Goal: Task Accomplishment & Management: Use online tool/utility

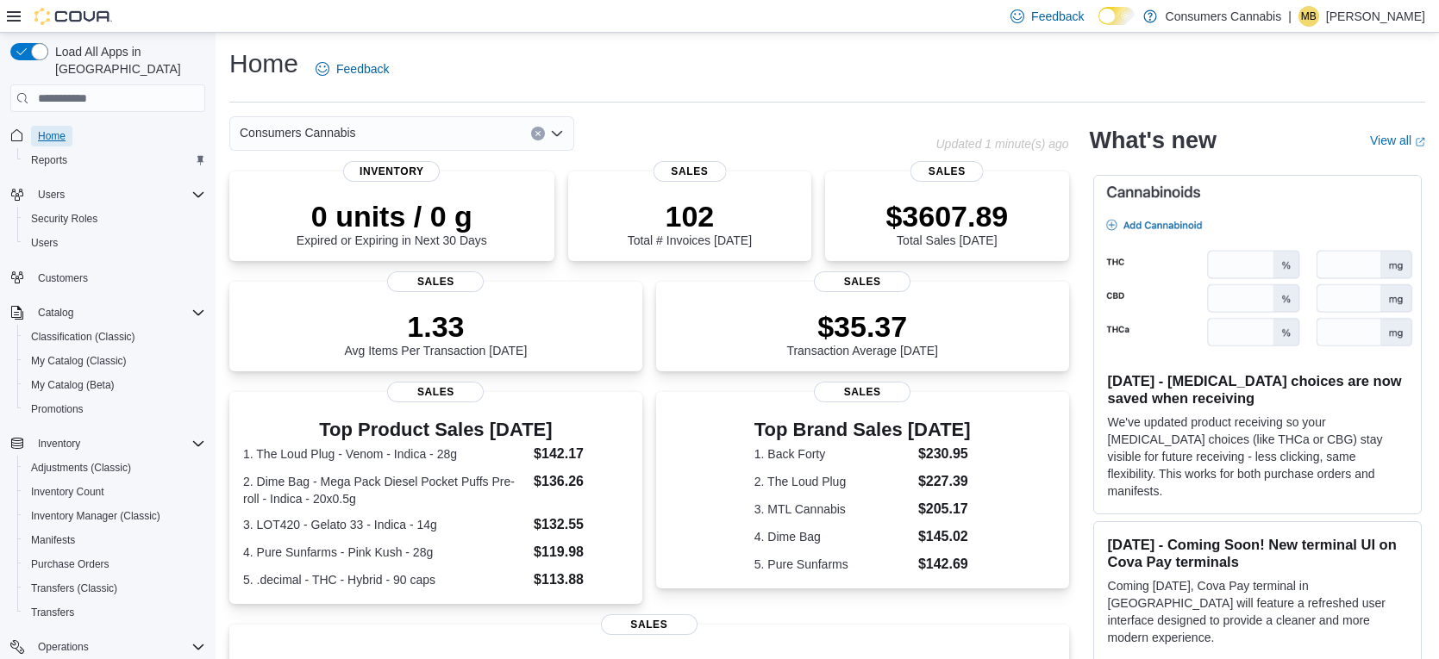
click at [51, 129] on span "Home" at bounding box center [52, 136] width 28 height 14
click at [462, 69] on div "Home Feedback" at bounding box center [827, 69] width 1196 height 45
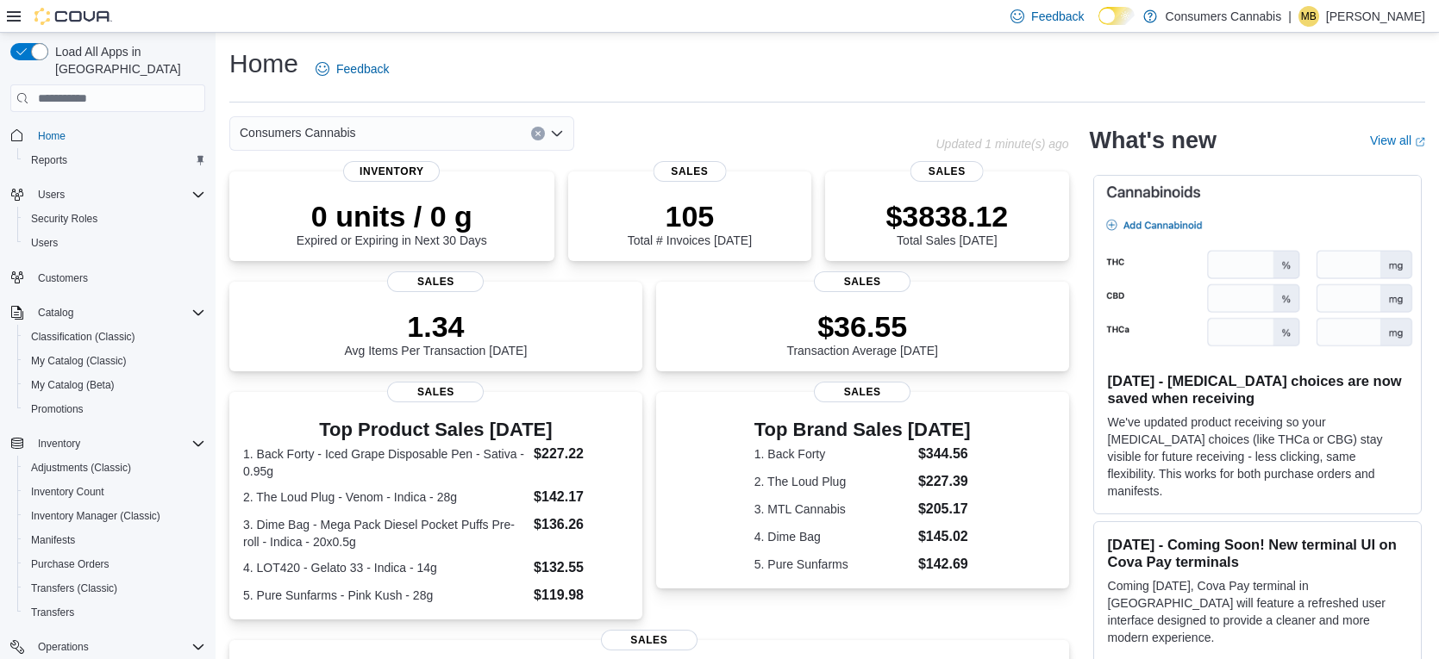
scroll to position [192, 0]
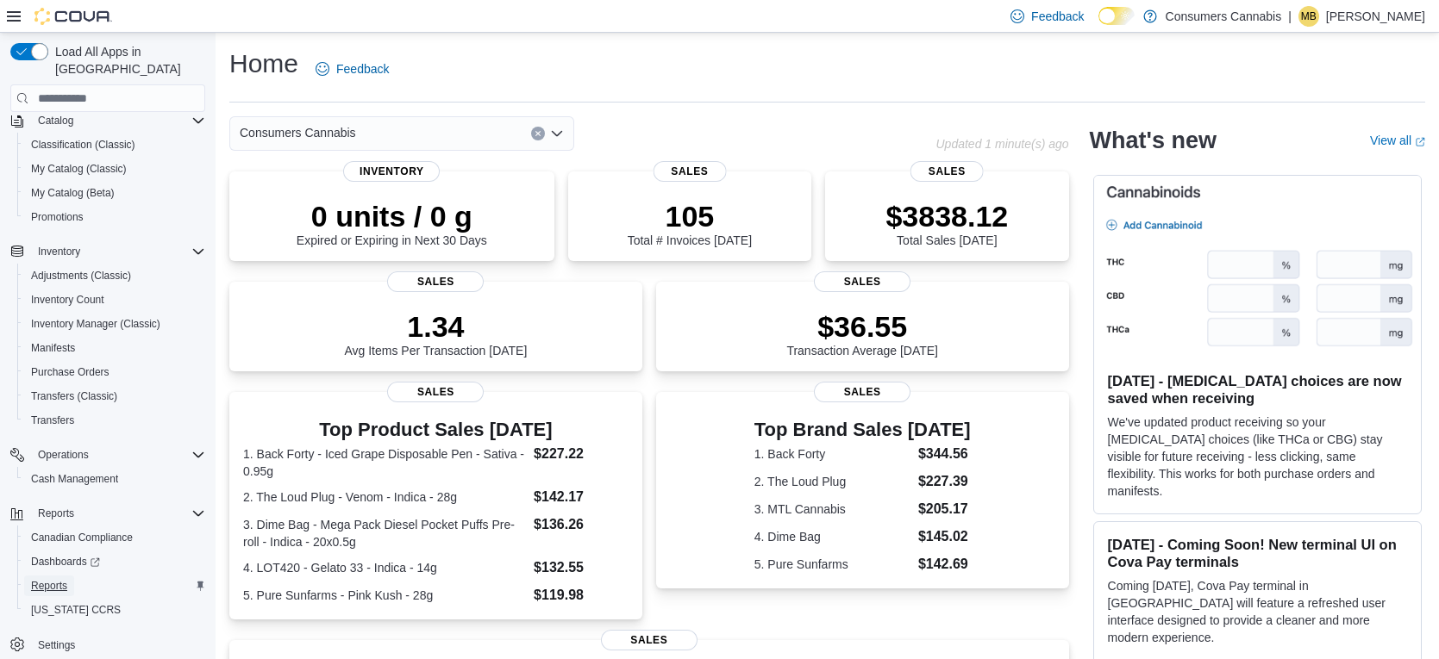
click at [72, 576] on link "Reports" at bounding box center [49, 586] width 50 height 21
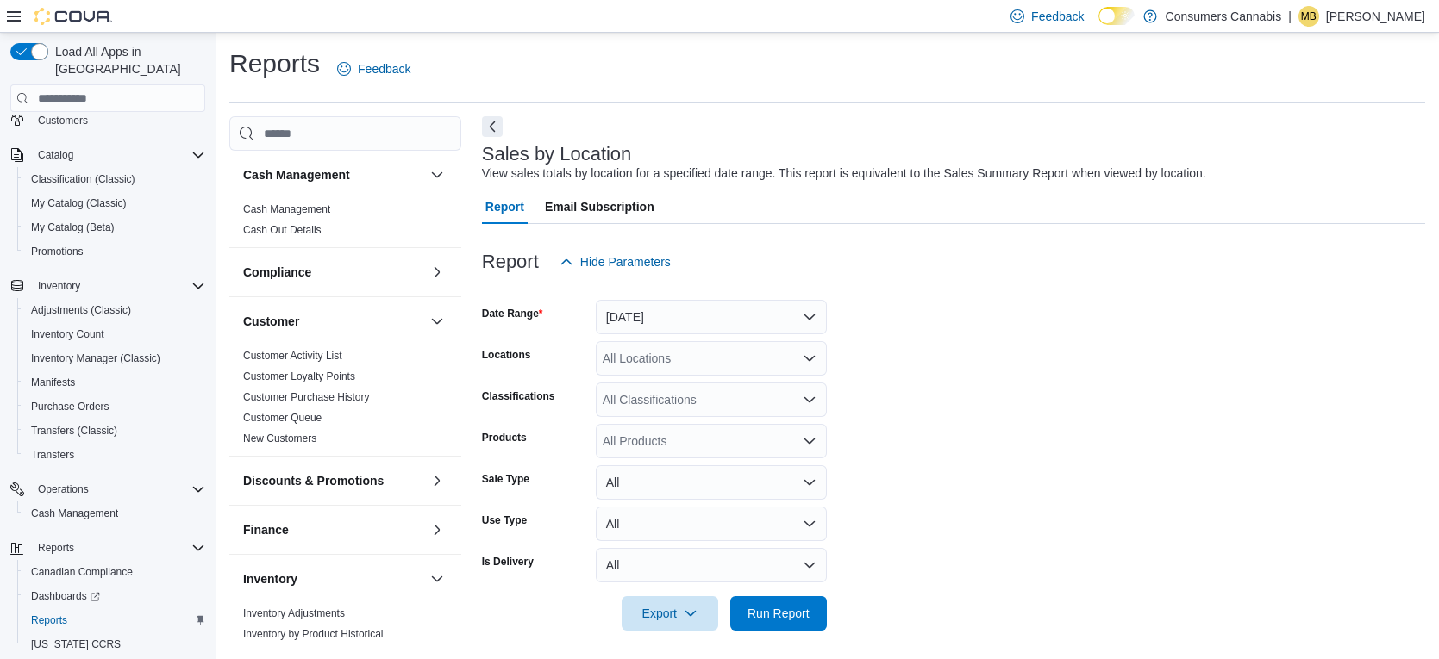
scroll to position [6, 0]
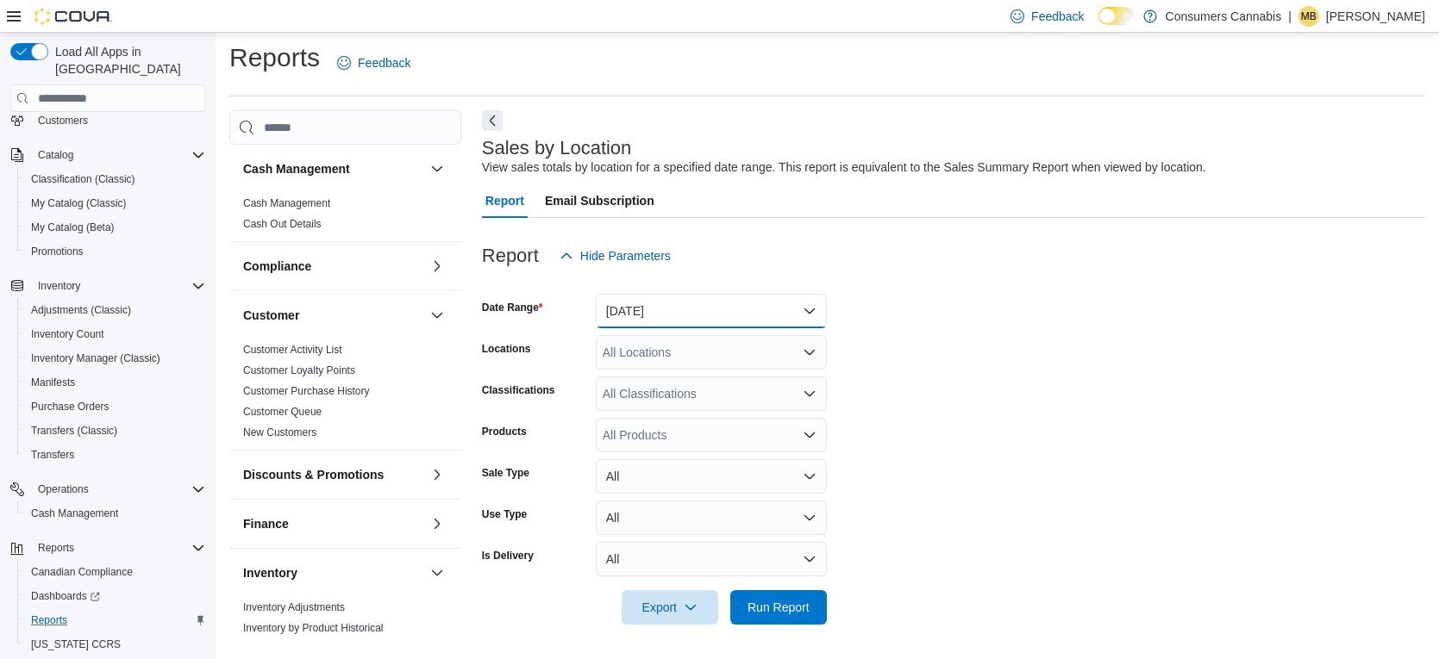
click at [710, 311] on button "[DATE]" at bounding box center [711, 311] width 231 height 34
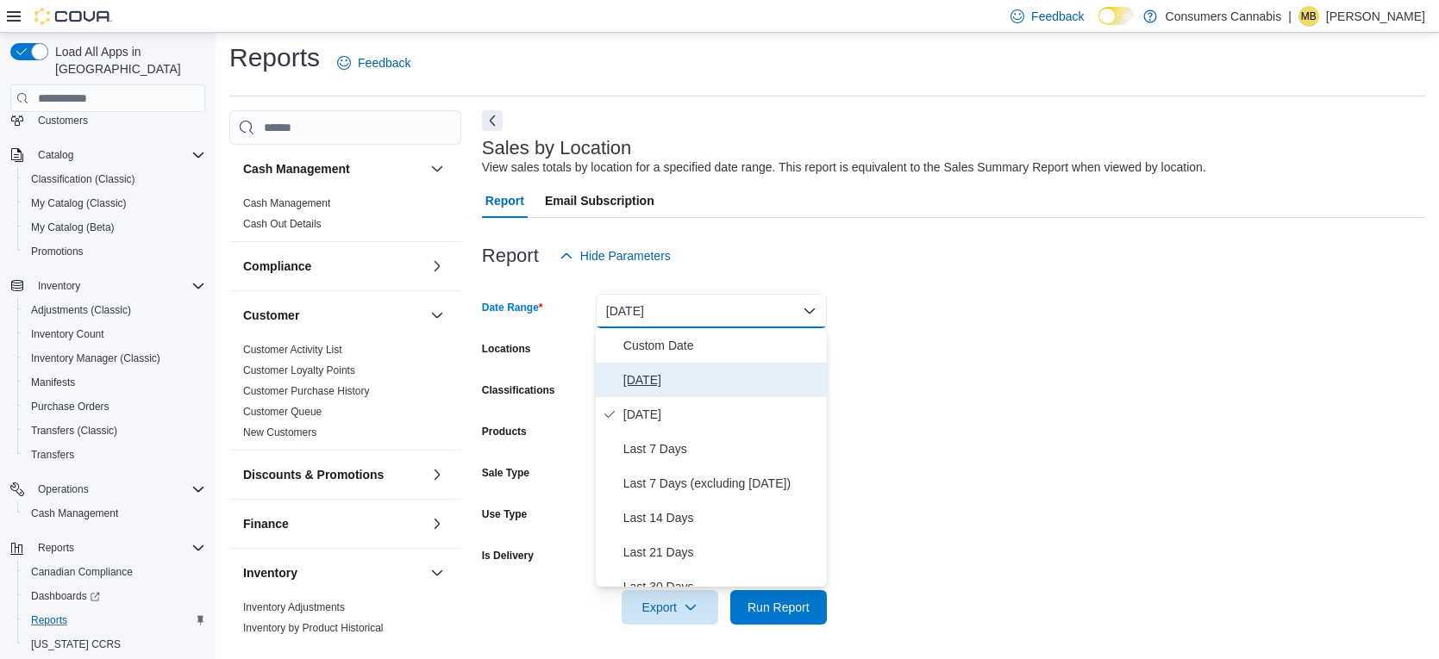
click at [709, 372] on span "[DATE]" at bounding box center [721, 380] width 197 height 21
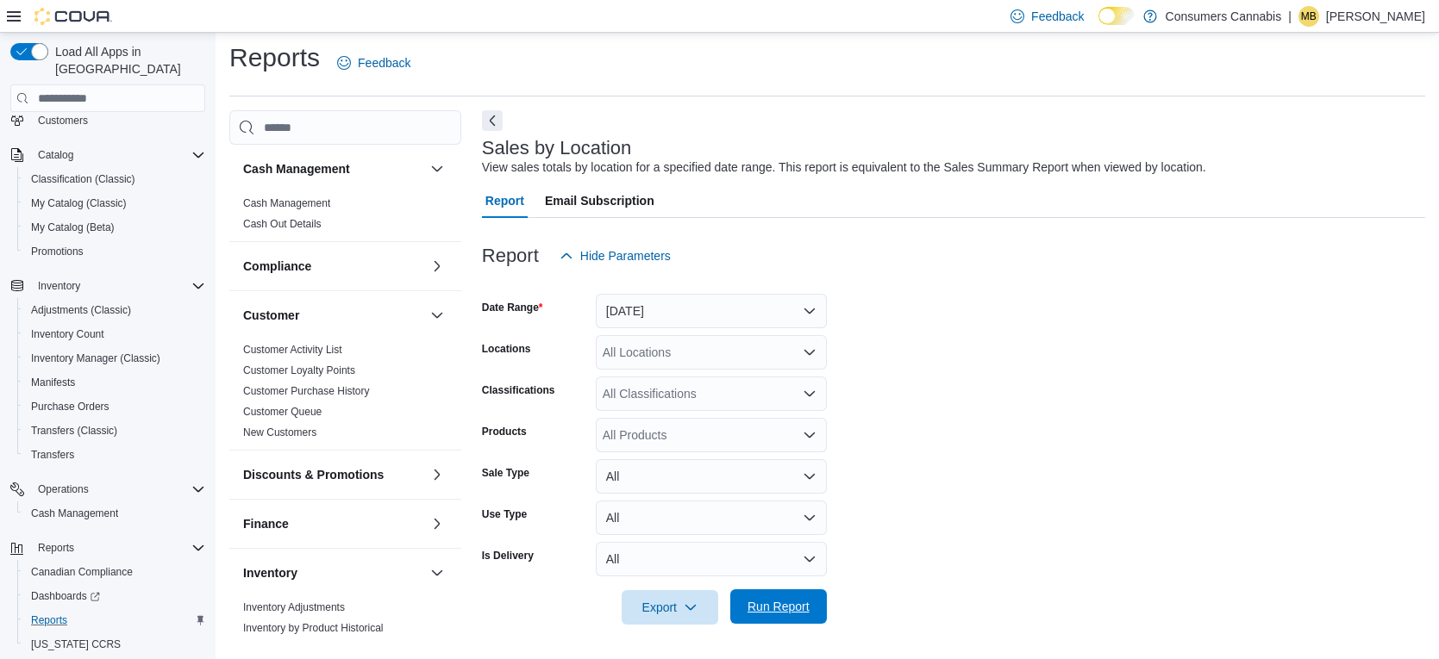
click at [802, 597] on span "Run Report" at bounding box center [779, 607] width 76 height 34
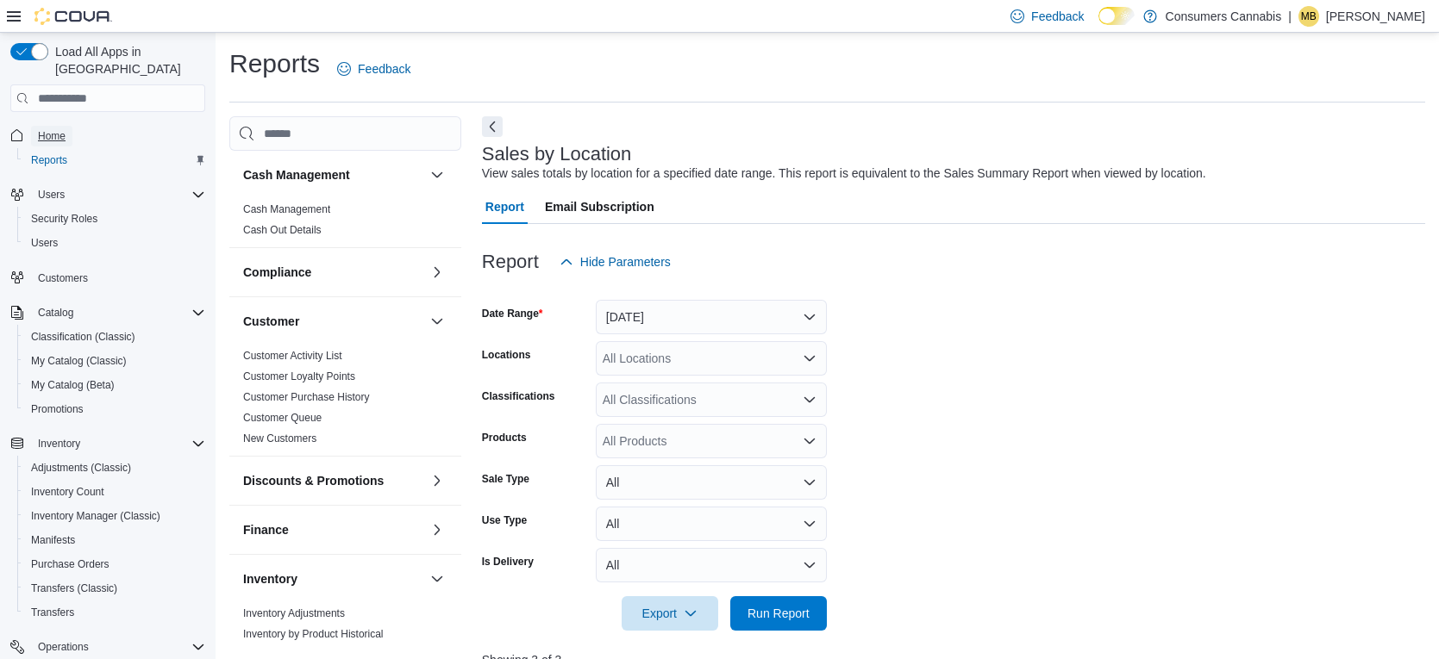
click at [61, 129] on span "Home" at bounding box center [52, 136] width 28 height 14
